Goal: Task Accomplishment & Management: Complete application form

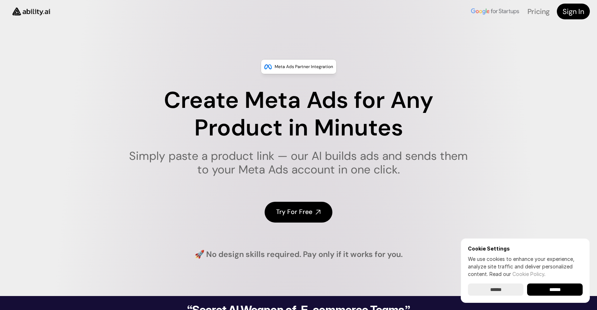
click at [555, 290] on input "******" at bounding box center [555, 289] width 56 height 12
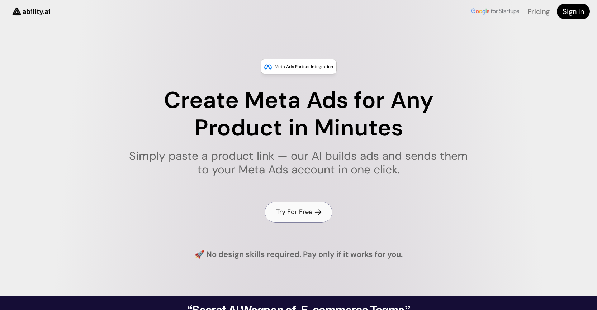
click at [284, 212] on h4 "Try For Free" at bounding box center [294, 211] width 36 height 9
click at [287, 210] on h4 "Try For Free" at bounding box center [294, 211] width 36 height 9
